Goal: Task Accomplishment & Management: Use online tool/utility

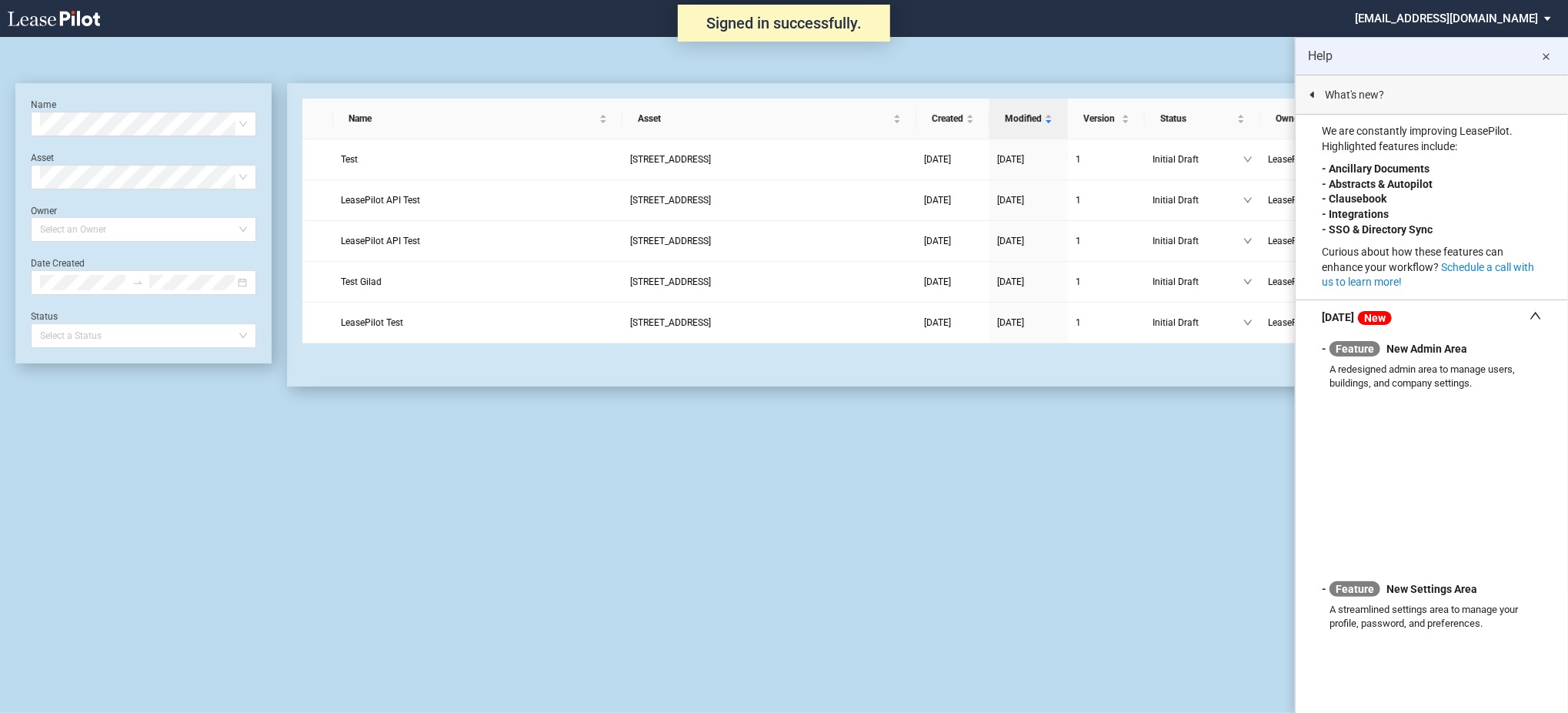
click at [1460, 9] on md-select "[EMAIL_ADDRESS][DOMAIN_NAME] Super Admin Area Admin Area Settings Sign Out" at bounding box center [1459, 17] width 211 height 34
click at [1457, 51] on md-option "Super Admin Area" at bounding box center [1489, 42] width 146 height 25
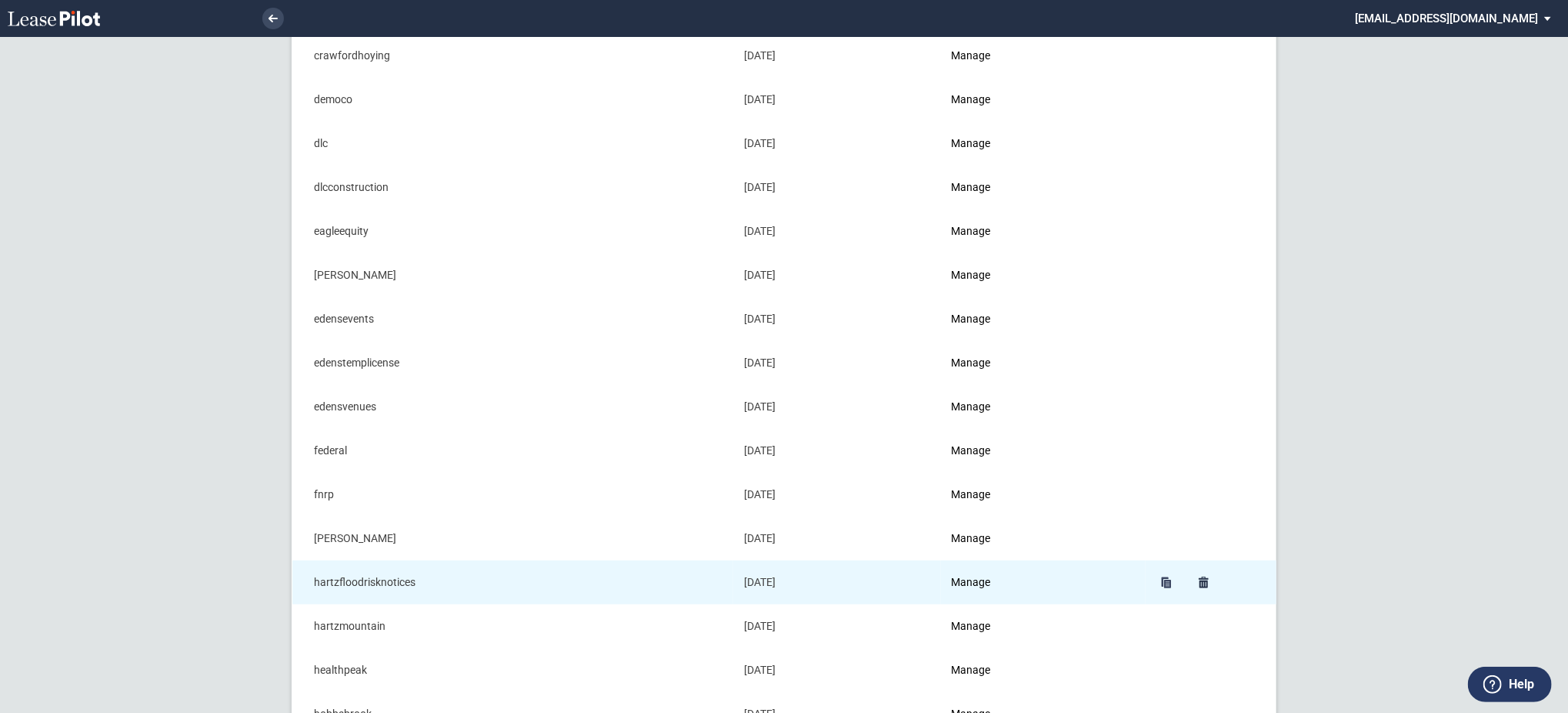
scroll to position [616, 0]
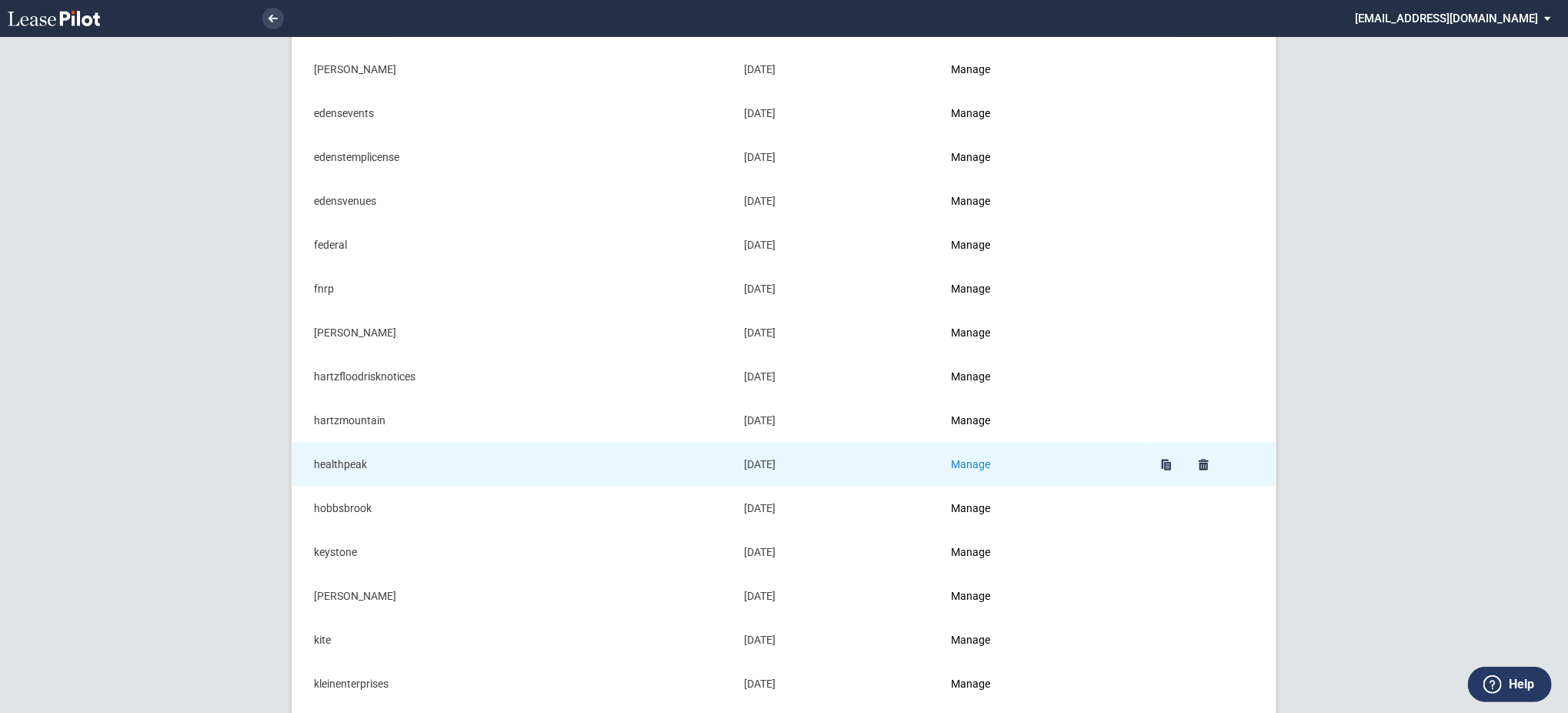
click at [989, 461] on link "Manage" at bounding box center [972, 464] width 39 height 12
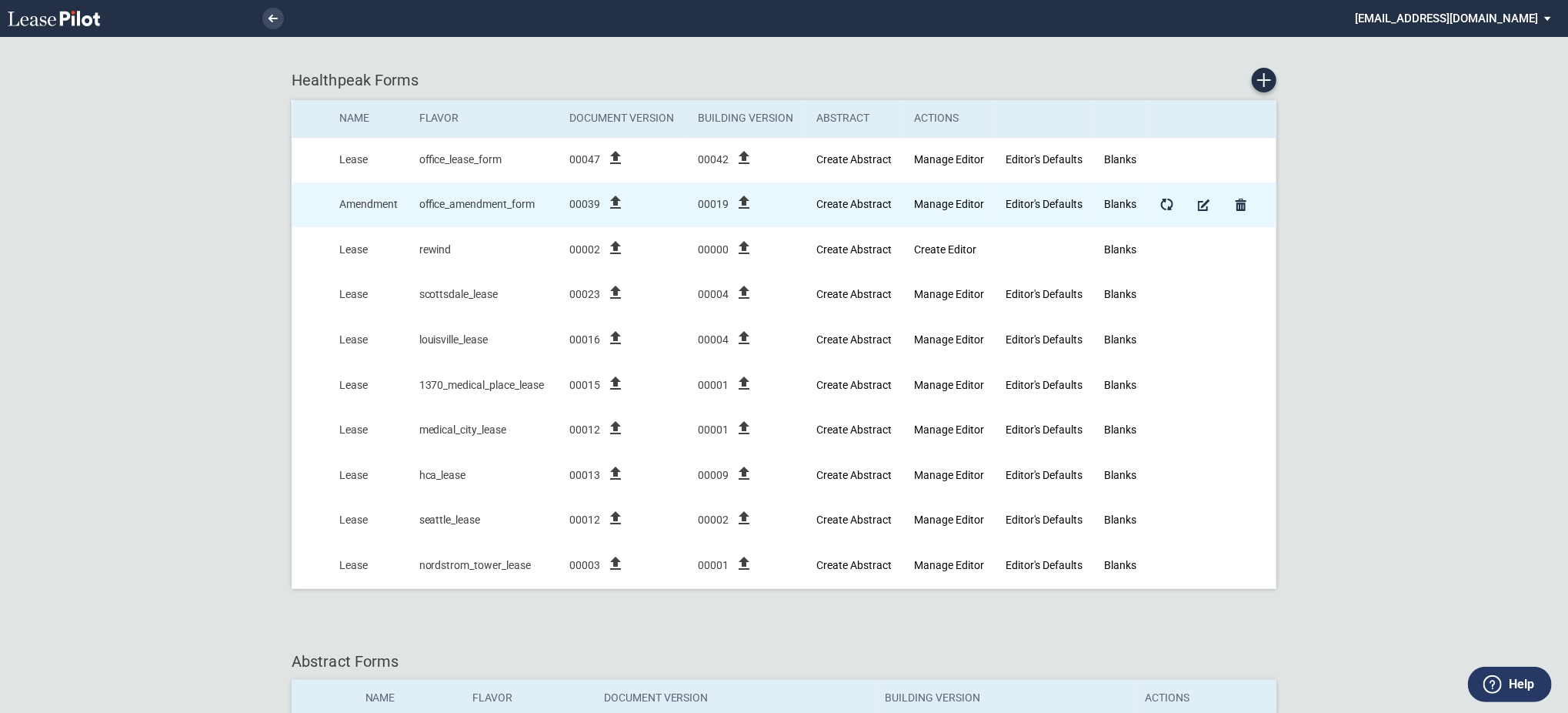
click at [751, 197] on icon "file_upload" at bounding box center [744, 202] width 18 height 18
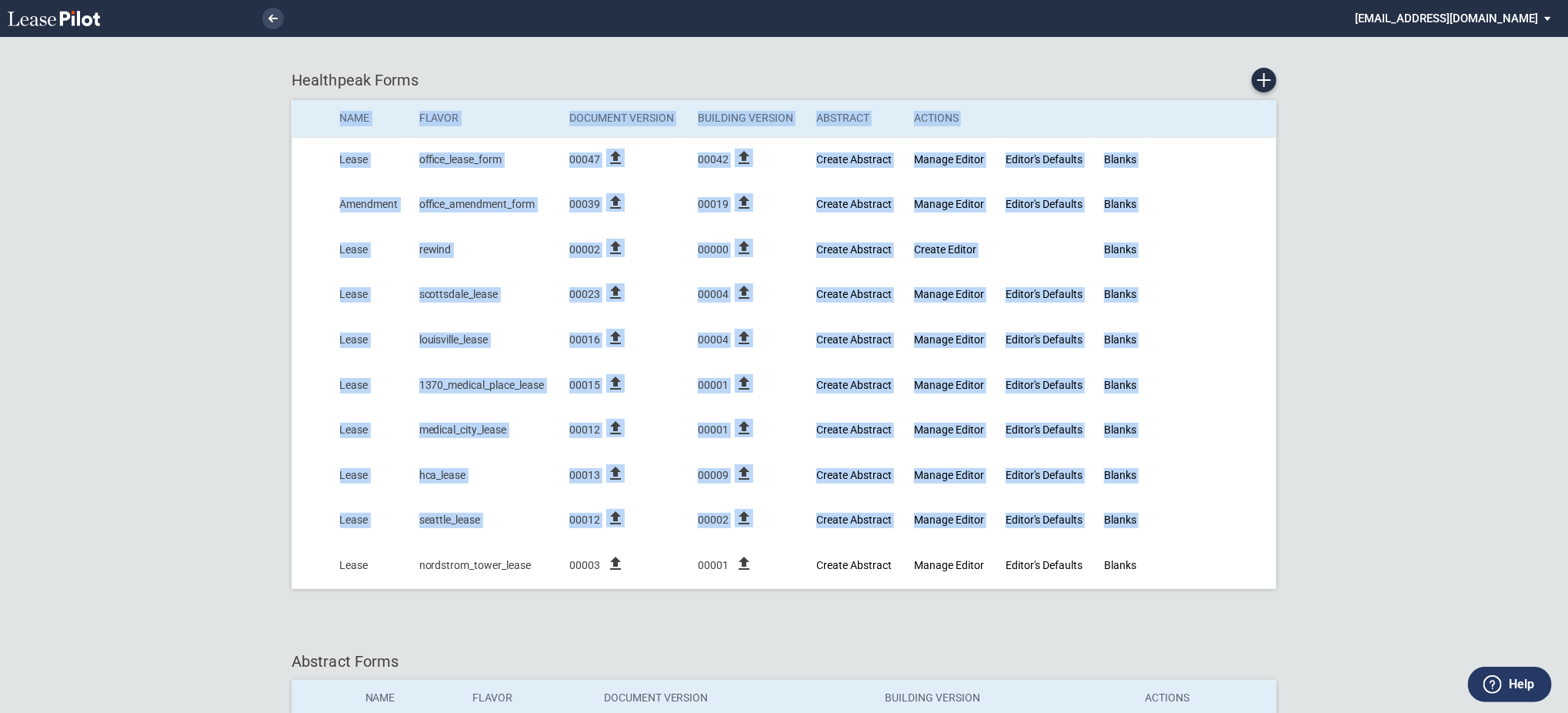
drag, startPoint x: 1154, startPoint y: 531, endPoint x: 1155, endPoint y: 613, distance: 82.0
click at [1155, 613] on div "Healthpeak Forms Name Flavor Document Version Building Version Abstract Actions…" at bounding box center [784, 336] width 985 height 568
